Goal: Task Accomplishment & Management: Manage account settings

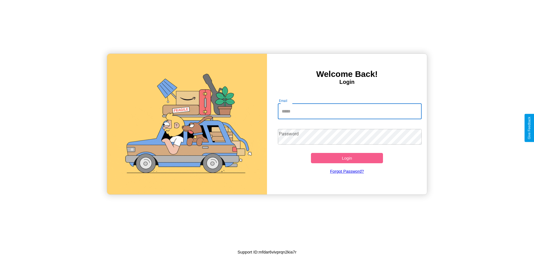
click at [350, 111] on input "Email" at bounding box center [350, 112] width 144 height 16
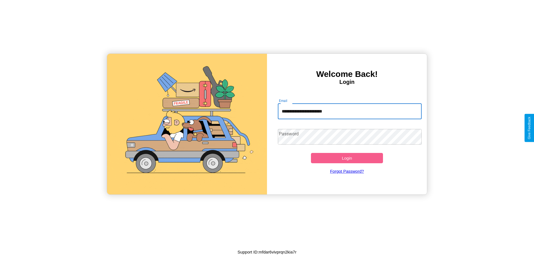
type input "**********"
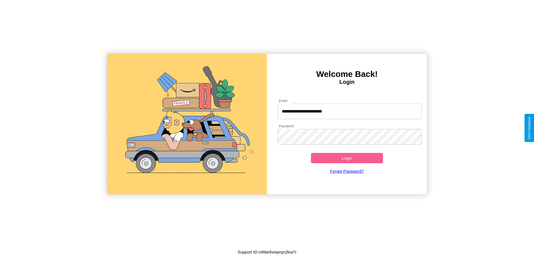
click at [347, 158] on button "Login" at bounding box center [347, 158] width 72 height 10
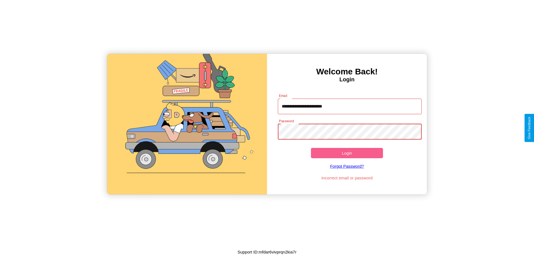
click at [347, 153] on button "Login" at bounding box center [347, 153] width 72 height 10
